Goal: Check status: Check status

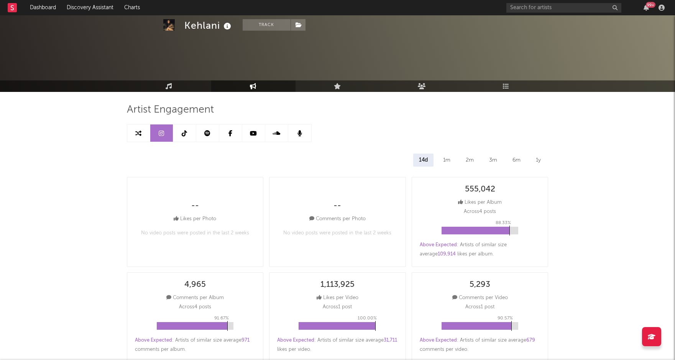
select select "1w"
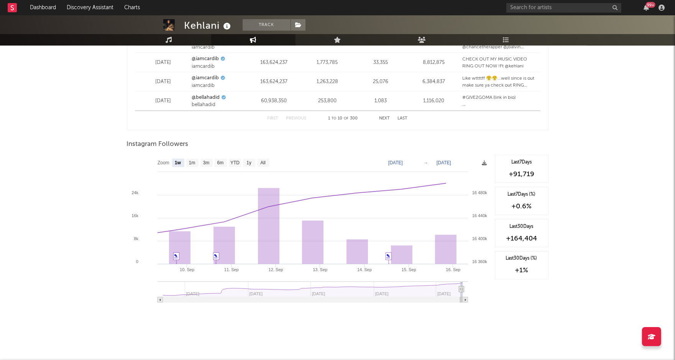
scroll to position [1096, 0]
click at [535, 171] on div "+91,719" at bounding box center [521, 172] width 45 height 9
drag, startPoint x: 535, startPoint y: 171, endPoint x: 505, endPoint y: 161, distance: 31.5
click at [505, 161] on div "Last 7 Days +91,719" at bounding box center [522, 167] width 54 height 28
copy div "Last 7 Days +91,719"
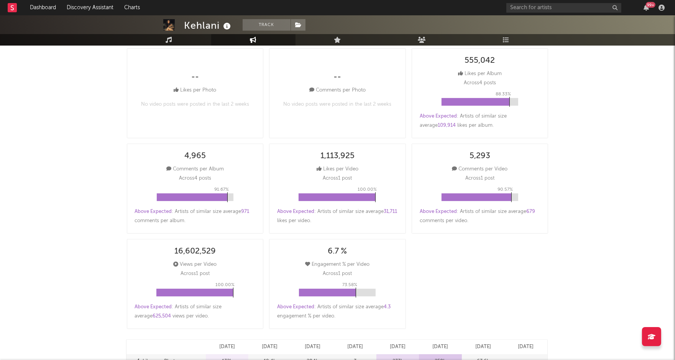
scroll to position [0, 0]
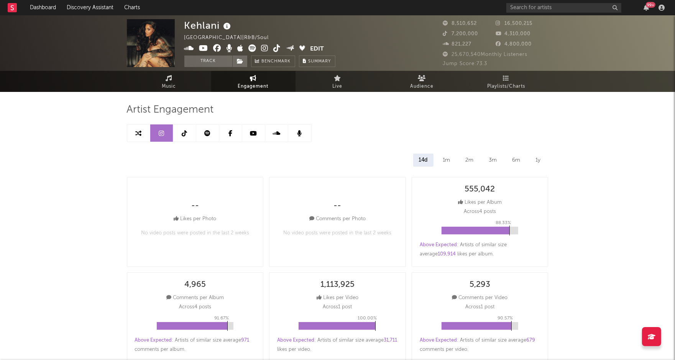
click at [184, 132] on icon at bounding box center [184, 133] width 5 height 6
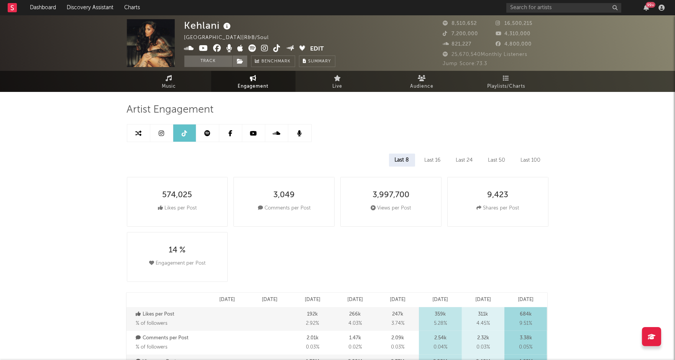
select select "1w"
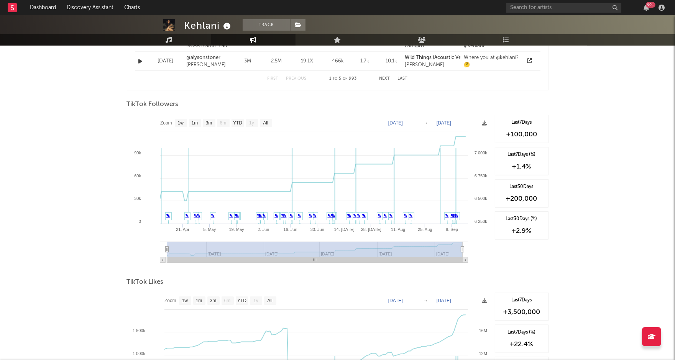
scroll to position [692, 0]
